Goal: Navigation & Orientation: Find specific page/section

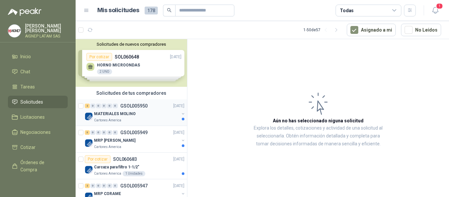
click at [125, 117] on div "MATERIALES MOLINO" at bounding box center [136, 114] width 85 height 8
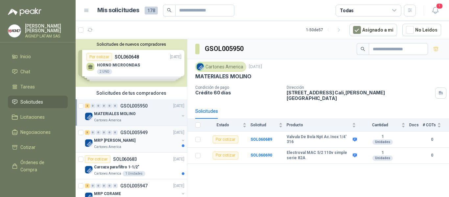
click at [128, 139] on div "MRP [PERSON_NAME]" at bounding box center [136, 140] width 85 height 8
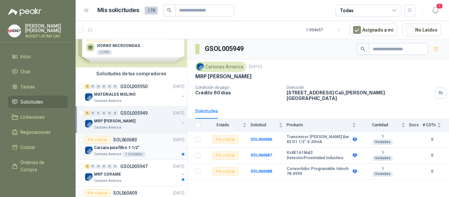
scroll to position [33, 0]
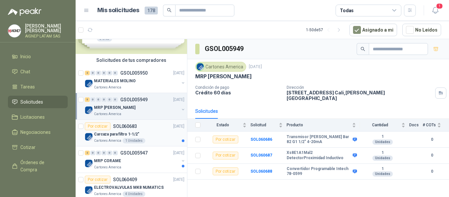
click at [118, 130] on div "Carcaza para filtro 1-1/2"" at bounding box center [139, 134] width 90 height 8
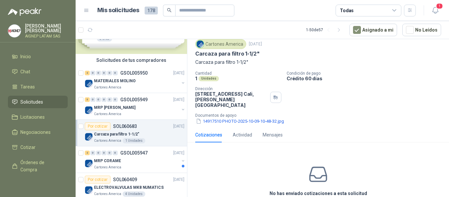
scroll to position [48, 0]
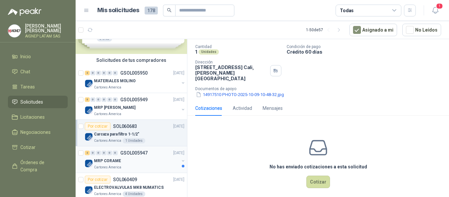
click at [140, 158] on div "MRP CORAME" at bounding box center [136, 161] width 85 height 8
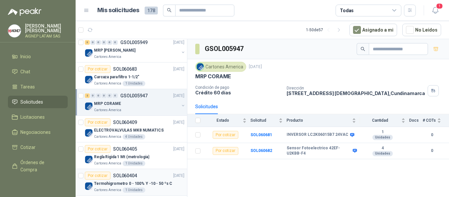
scroll to position [99, 0]
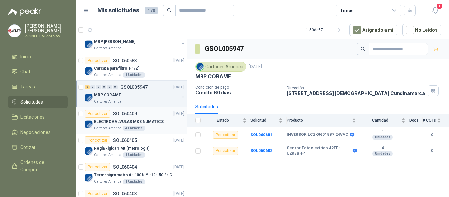
click at [125, 121] on p "ELECTROVALVULAS MK8 NUMATICS" at bounding box center [129, 122] width 70 height 6
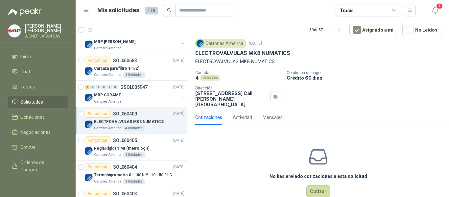
scroll to position [32, 0]
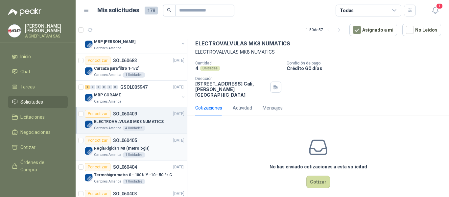
click at [107, 144] on div "Por cotizar" at bounding box center [98, 140] width 26 height 8
